Goal: Use online tool/utility: Utilize a website feature to perform a specific function

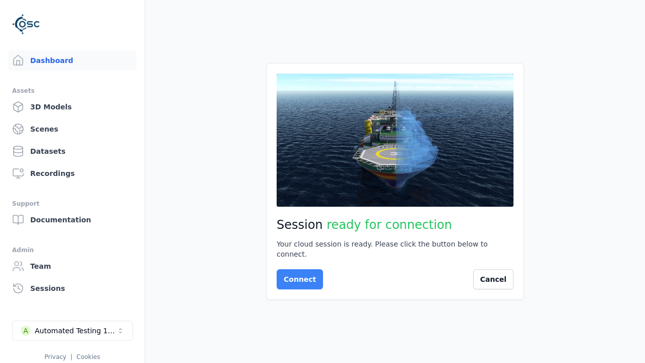
click at [297, 274] on button "Connect" at bounding box center [300, 279] width 46 height 20
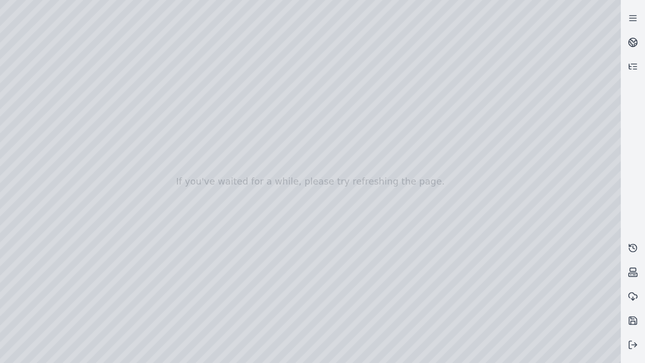
click at [6, 67] on div at bounding box center [310, 181] width 621 height 363
